Goal: Information Seeking & Learning: Learn about a topic

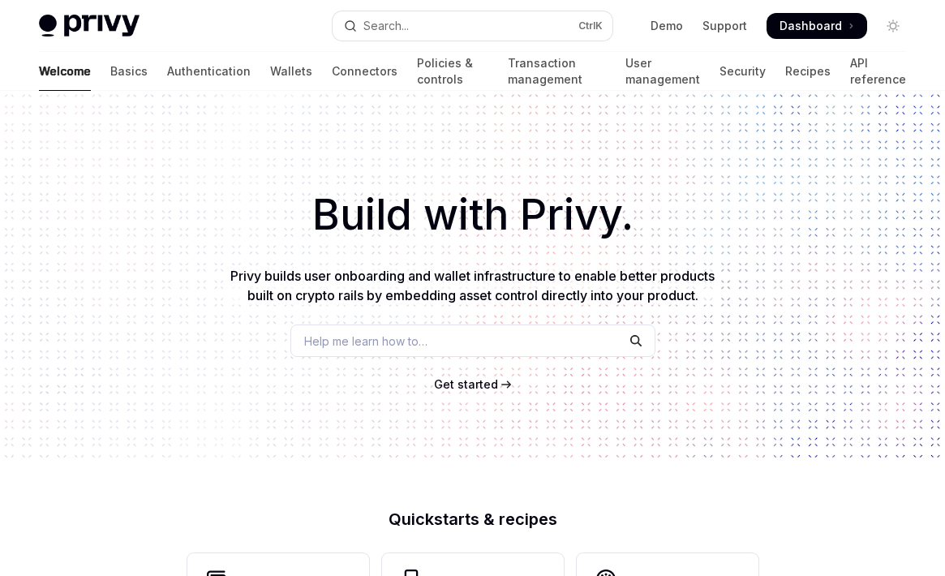
scroll to position [713, 0]
